Goal: Communication & Community: Ask a question

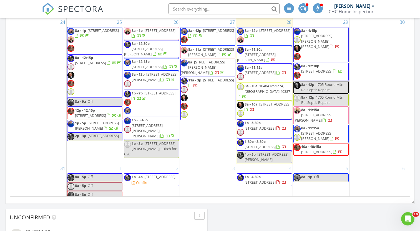
scroll to position [642, 0]
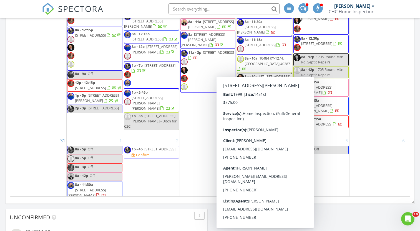
click at [50, 84] on div "24" at bounding box center [38, 63] width 56 height 146
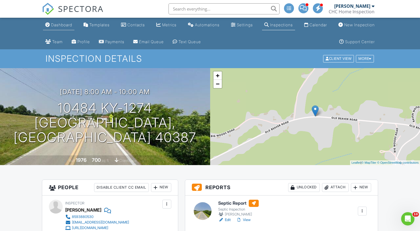
click at [52, 25] on div "Dashboard" at bounding box center [61, 24] width 21 height 5
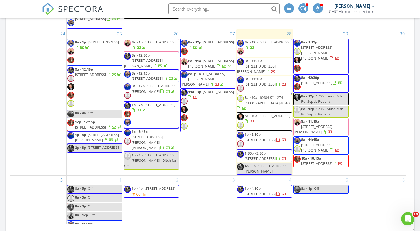
scroll to position [666, 0]
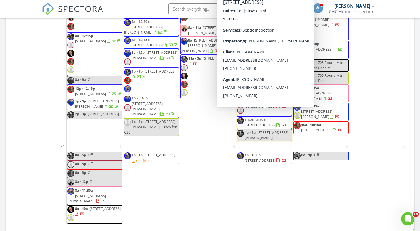
click at [259, 85] on span "521 Dogwood Ln, Elizabethtown 42701" at bounding box center [274, 82] width 31 height 5
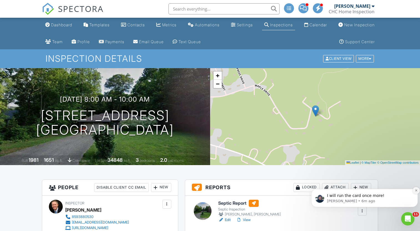
click at [416, 189] on icon "Dismiss notification" at bounding box center [415, 190] width 3 height 3
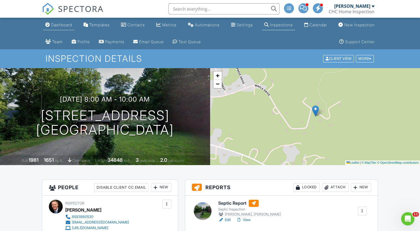
click at [69, 25] on div "Dashboard" at bounding box center [61, 24] width 21 height 5
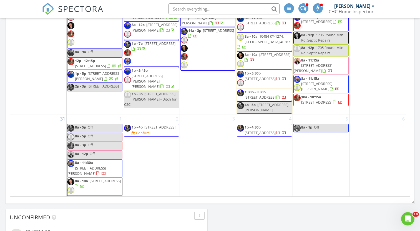
scroll to position [642, 0]
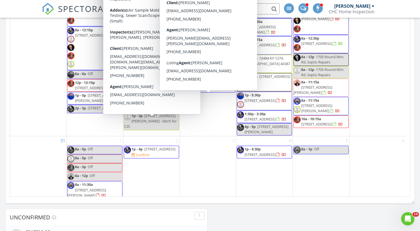
click at [211, 92] on span "11a - 3p 176 Crossing View Dr, Berea 40403" at bounding box center [208, 71] width 55 height 42
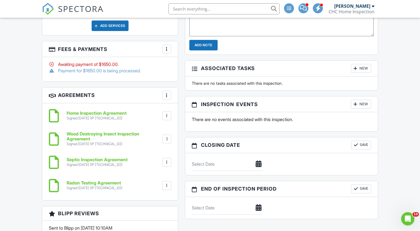
scroll to position [610, 0]
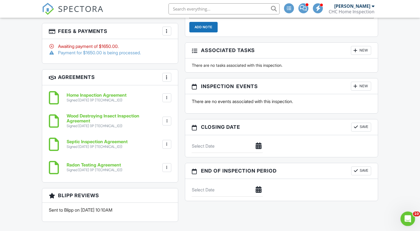
click at [406, 215] on icon "Open Intercom Messenger" at bounding box center [406, 218] width 9 height 9
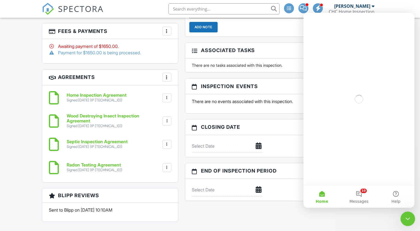
scroll to position [0, 0]
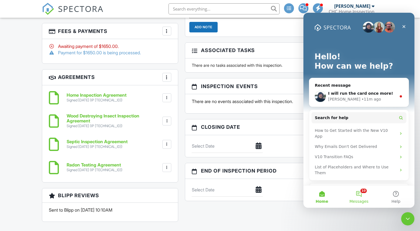
click at [360, 192] on button "10 Messages" at bounding box center [358, 197] width 37 height 22
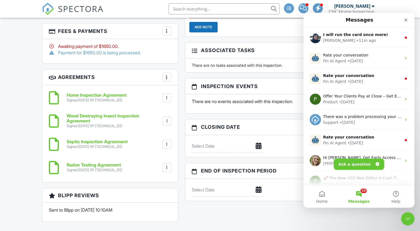
click at [351, 166] on button "Ask a question" at bounding box center [359, 164] width 50 height 11
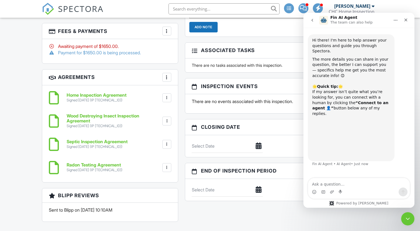
click at [366, 181] on textarea "Ask a question…" at bounding box center [359, 182] width 102 height 9
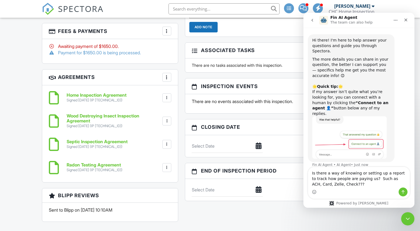
type textarea "Is there a way of knowing or setting up a report to track how people are paying…"
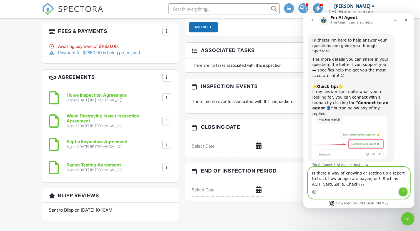
click at [401, 191] on icon "Send a message…" at bounding box center [402, 192] width 4 height 4
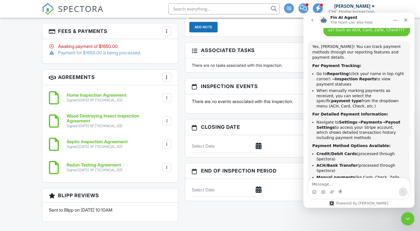
scroll to position [151, 0]
